Goal: Task Accomplishment & Management: Complete application form

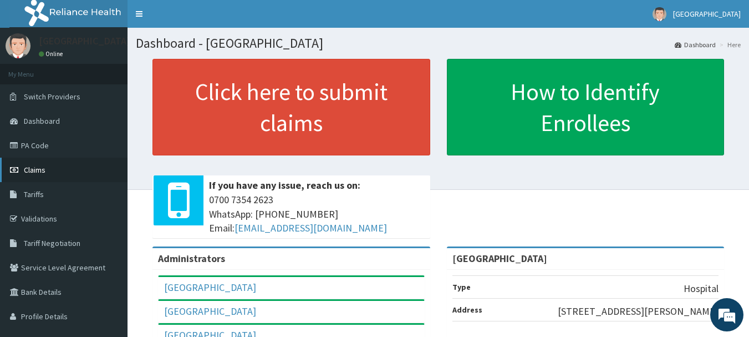
click at [35, 167] on span "Claims" at bounding box center [35, 170] width 22 height 10
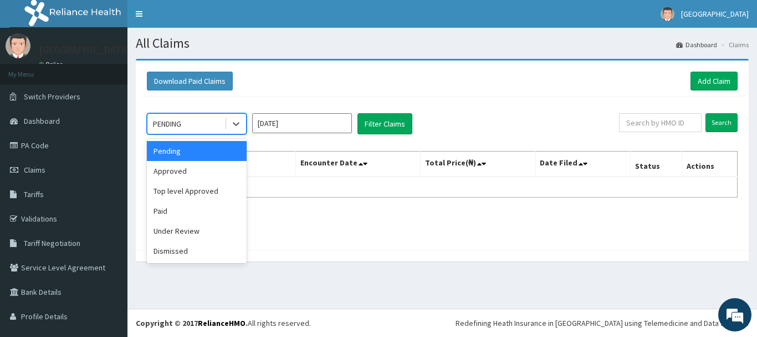
click at [199, 121] on div "PENDING" at bounding box center [185, 124] width 77 height 18
click at [196, 175] on div "Approved" at bounding box center [197, 171] width 100 height 20
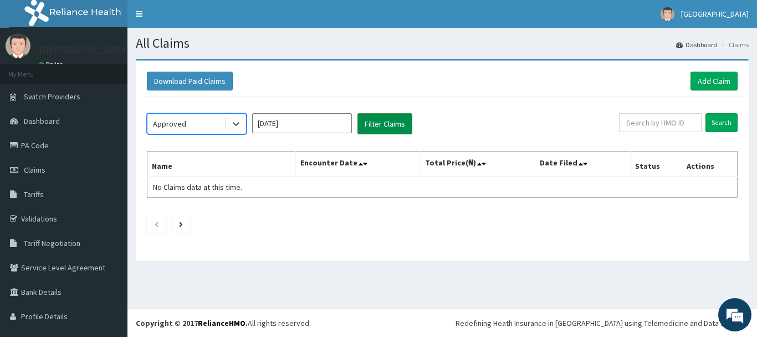
click at [385, 122] on button "Filter Claims" at bounding box center [385, 123] width 55 height 21
click at [374, 124] on button "Filter Claims" at bounding box center [385, 123] width 55 height 21
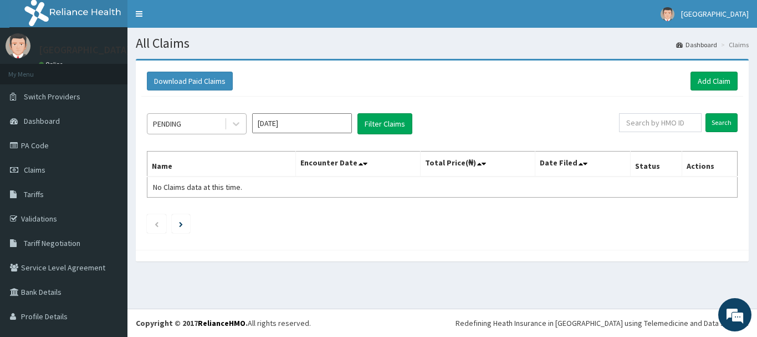
click at [202, 123] on div "PENDING" at bounding box center [185, 124] width 77 height 18
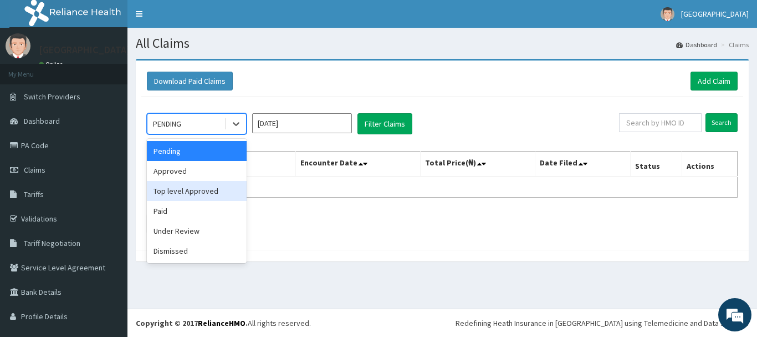
click at [201, 192] on div "Top level Approved" at bounding box center [197, 191] width 100 height 20
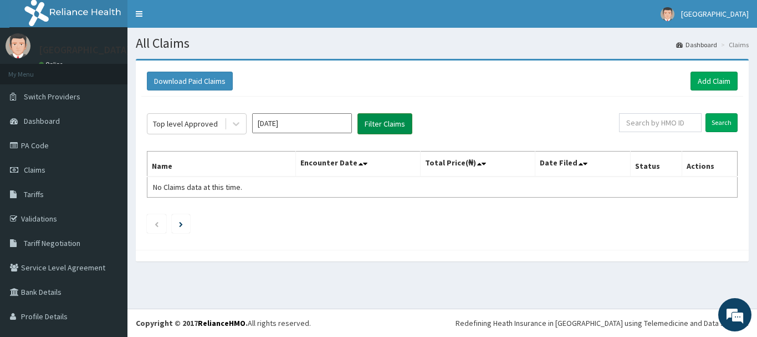
click at [386, 126] on button "Filter Claims" at bounding box center [385, 123] width 55 height 21
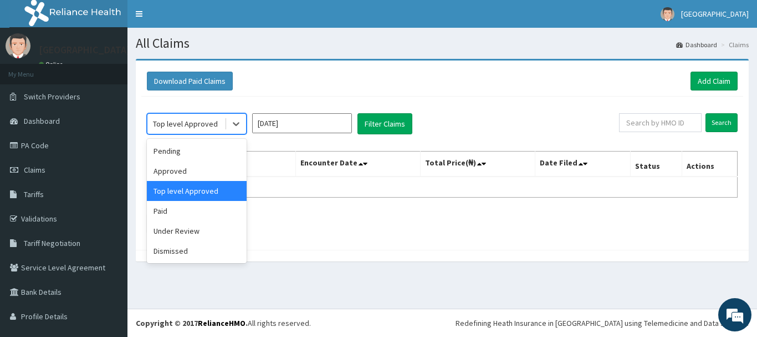
click at [199, 124] on div "Top level Approved" at bounding box center [185, 123] width 65 height 11
click at [181, 152] on div "Pending" at bounding box center [197, 151] width 100 height 20
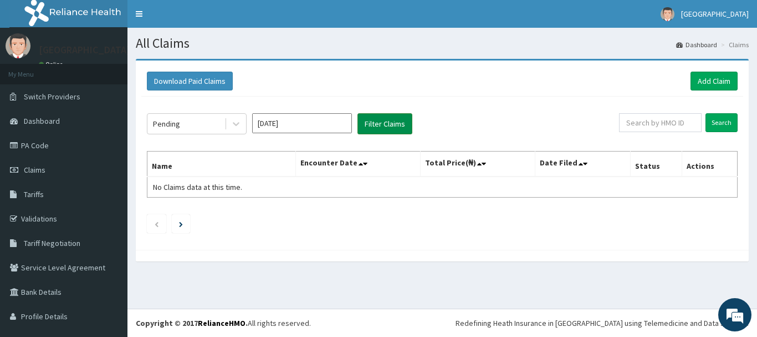
click at [388, 120] on button "Filter Claims" at bounding box center [385, 123] width 55 height 21
click at [349, 162] on th "Encounter Date" at bounding box center [358, 164] width 124 height 26
click at [36, 146] on link "PA Code" at bounding box center [64, 145] width 128 height 24
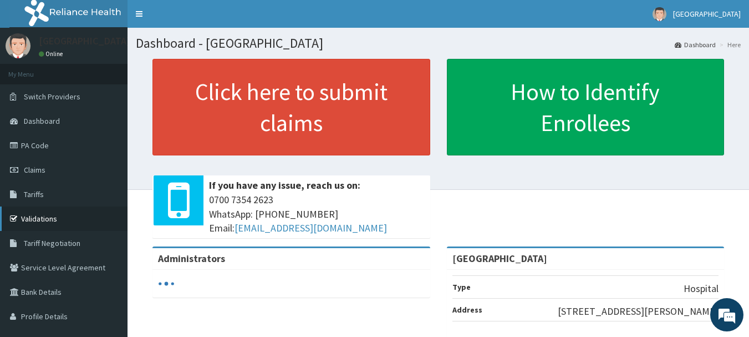
click at [33, 222] on link "Validations" at bounding box center [64, 218] width 128 height 24
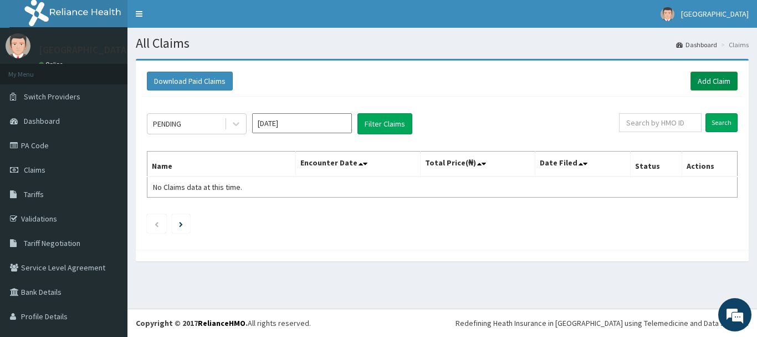
click at [709, 75] on link "Add Claim" at bounding box center [714, 81] width 47 height 19
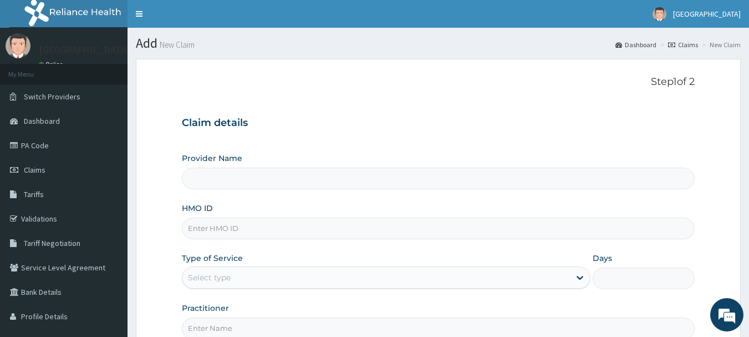
type input "[GEOGRAPHIC_DATA]"
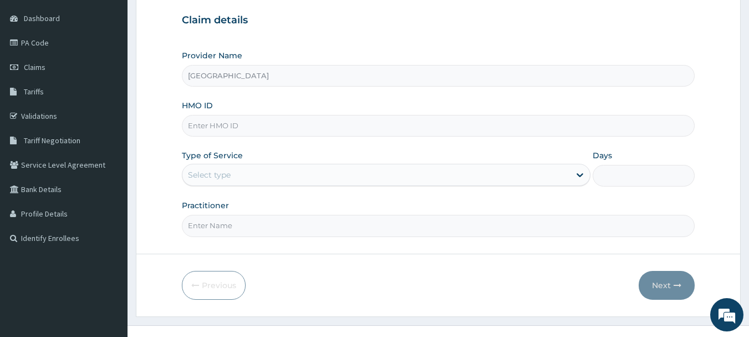
scroll to position [111, 0]
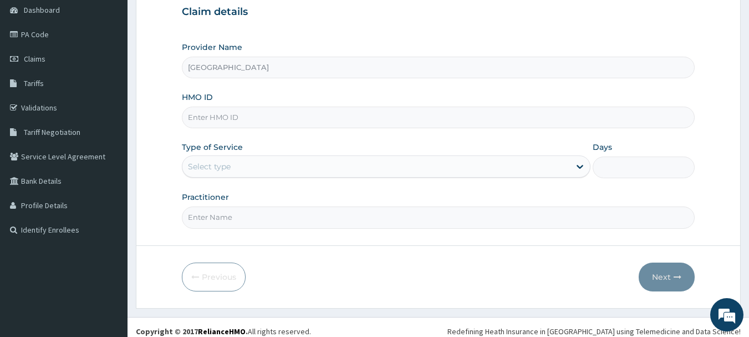
click at [270, 114] on input "HMO ID" at bounding box center [438, 117] width 513 height 22
paste input "PYH/10040/E"
type input "PYH/10040/E"
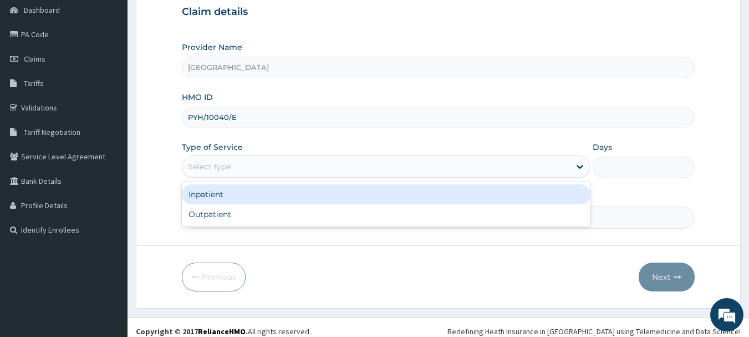
click at [244, 166] on div "Select type" at bounding box center [376, 166] width 388 height 18
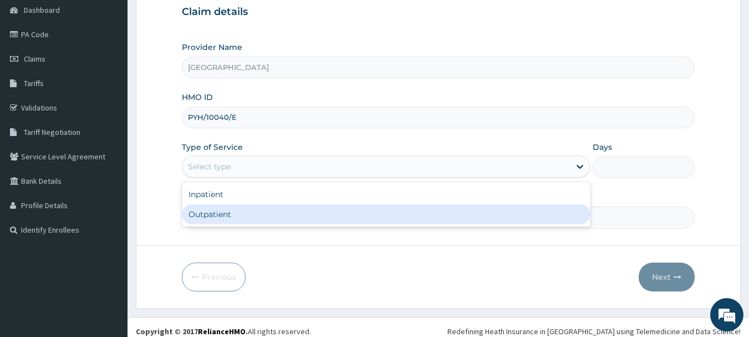
click at [239, 213] on div "Outpatient" at bounding box center [386, 214] width 409 height 20
type input "1"
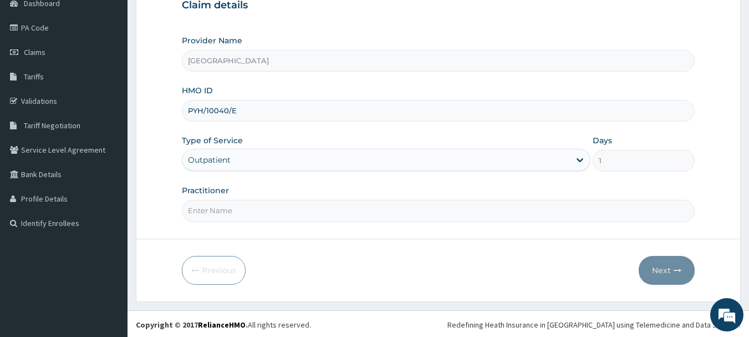
scroll to position [119, 0]
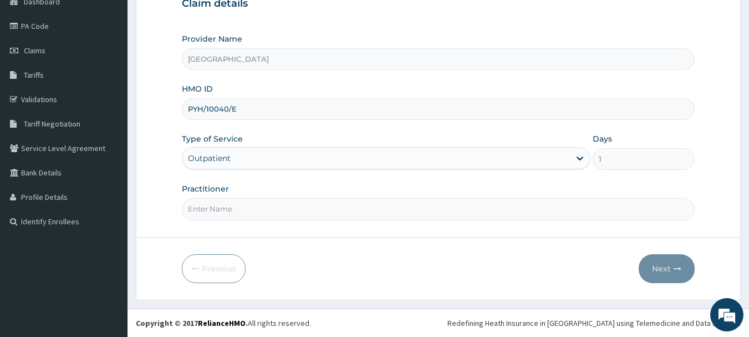
click at [247, 210] on input "Practitioner" at bounding box center [438, 209] width 513 height 22
type input "DR [PERSON_NAME]"
click at [668, 269] on button "Next" at bounding box center [667, 268] width 56 height 29
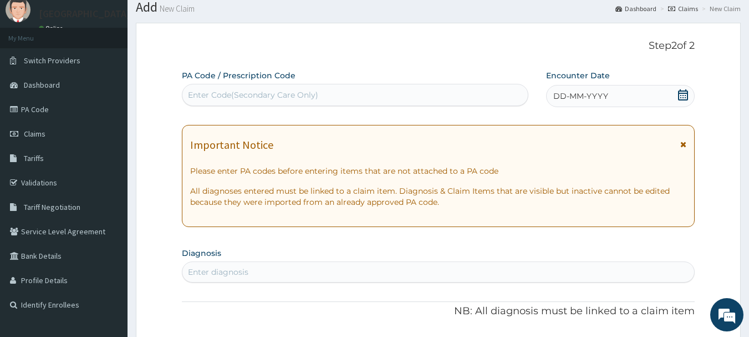
scroll to position [55, 0]
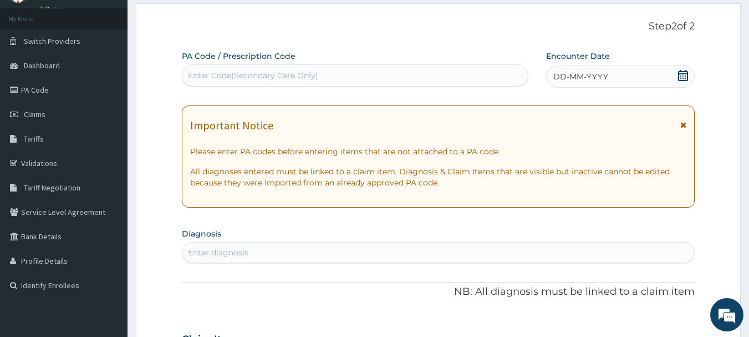
click at [226, 72] on div "Enter Code(Secondary Care Only)" at bounding box center [253, 75] width 130 height 11
paste input "PA/74DC38"
type input "PA/74DC38"
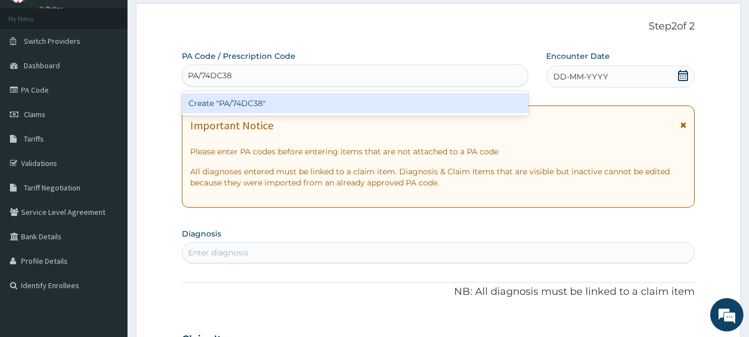
click at [238, 108] on div "Create "PA/74DC38"" at bounding box center [355, 103] width 347 height 20
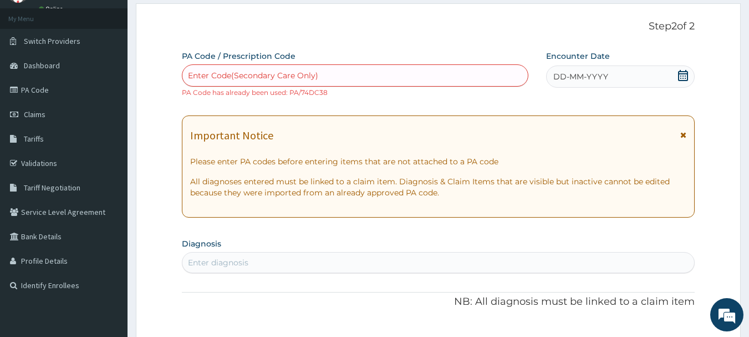
click at [198, 77] on div "Enter Code(Secondary Care Only)" at bounding box center [253, 75] width 130 height 11
paste input "PA/74DC38"
type input "PA/74DC38"
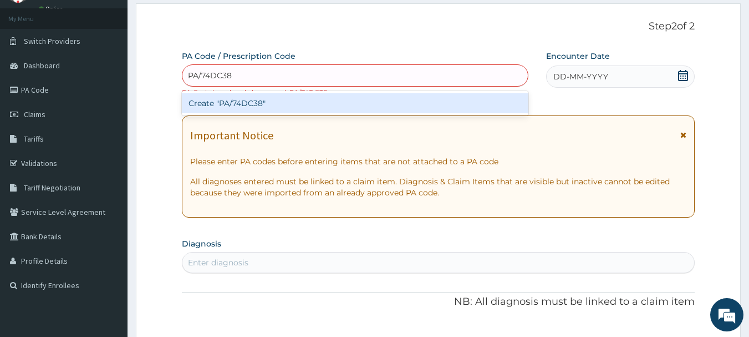
click at [210, 105] on div "Create "PA/74DC38"" at bounding box center [355, 103] width 347 height 20
